Goal: Task Accomplishment & Management: Complete application form

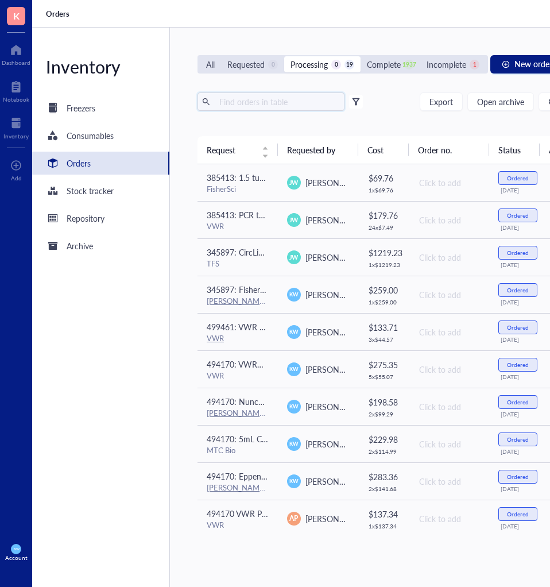
click at [275, 101] on input "text" at bounding box center [277, 101] width 125 height 17
click at [213, 60] on div "All" at bounding box center [210, 64] width 9 height 13
click at [200, 56] on input "All" at bounding box center [200, 56] width 0 height 0
click at [250, 98] on input "text" at bounding box center [277, 101] width 125 height 17
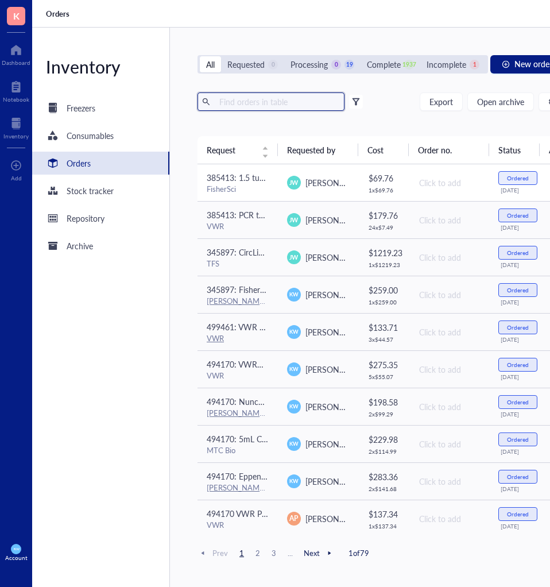
click at [269, 185] on td "385413: 1.5 tube racks FisherSci" at bounding box center [237, 182] width 80 height 37
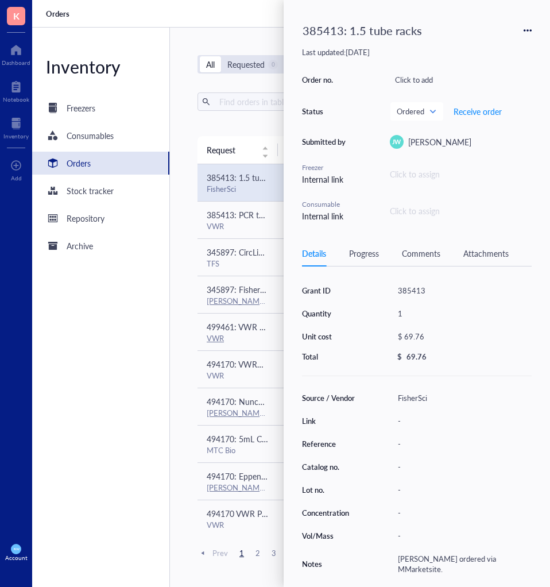
click at [222, 22] on div "Orders" at bounding box center [399, 14] width 735 height 28
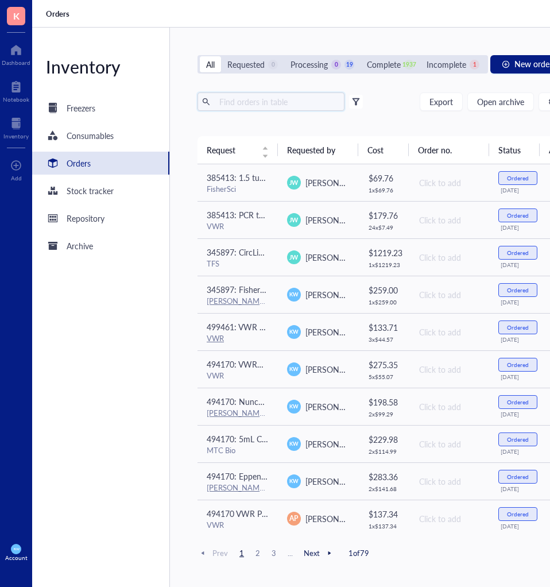
click at [225, 94] on input "text" at bounding box center [277, 101] width 125 height 17
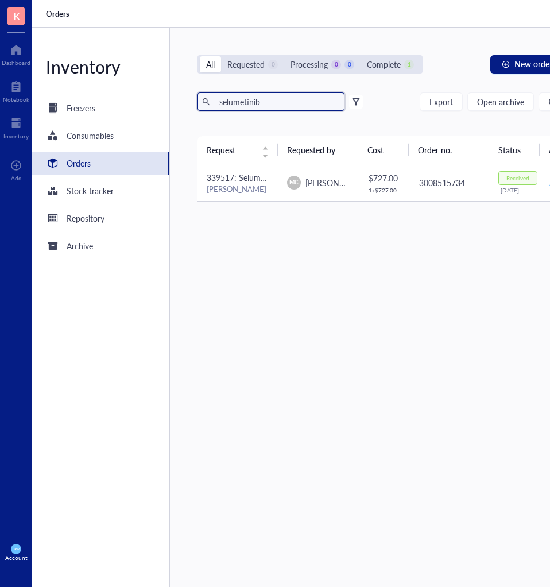
type input "selumetinib"
click at [340, 181] on span "Madison Clausen" at bounding box center [336, 182] width 63 height 11
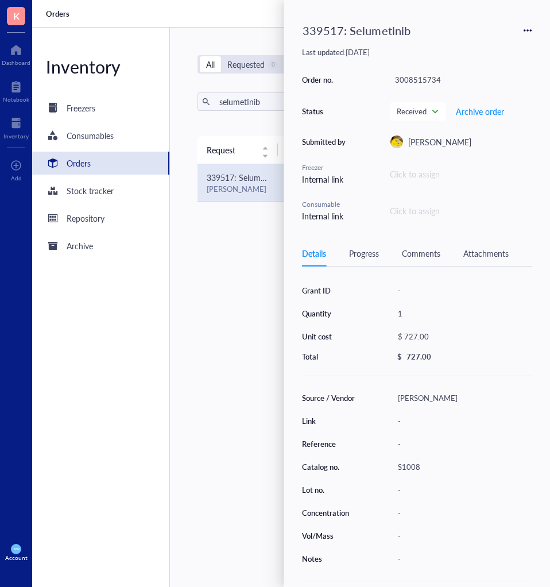
click at [527, 30] on icon at bounding box center [527, 30] width 2 height 2
click at [483, 41] on span "Request again" at bounding box center [486, 47] width 72 height 13
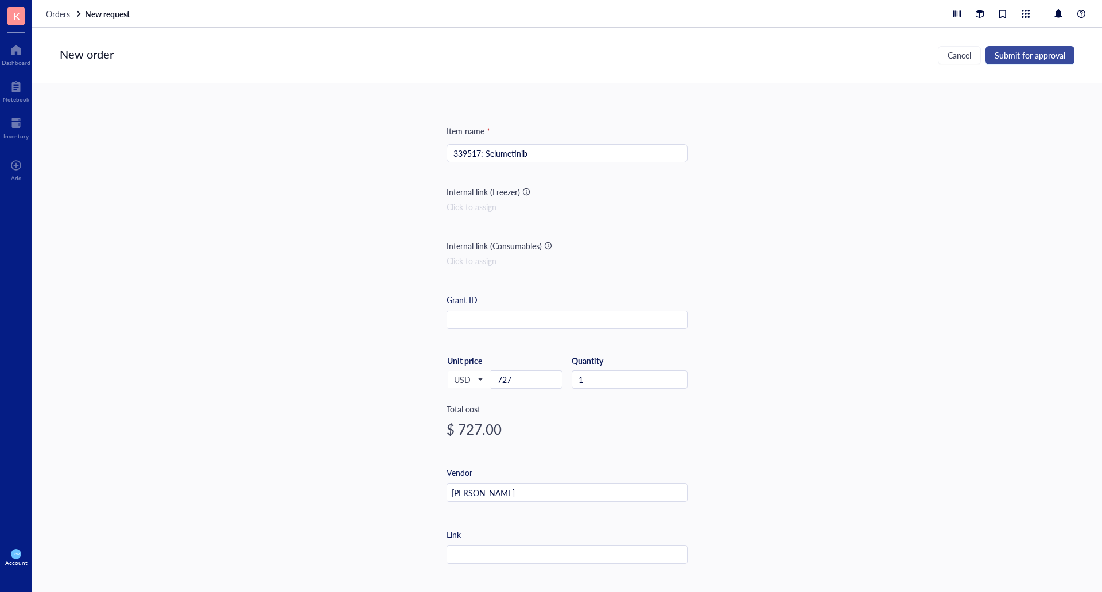
click at [549, 53] on span "Submit for approval" at bounding box center [1030, 55] width 71 height 9
